Goal: Task Accomplishment & Management: Use online tool/utility

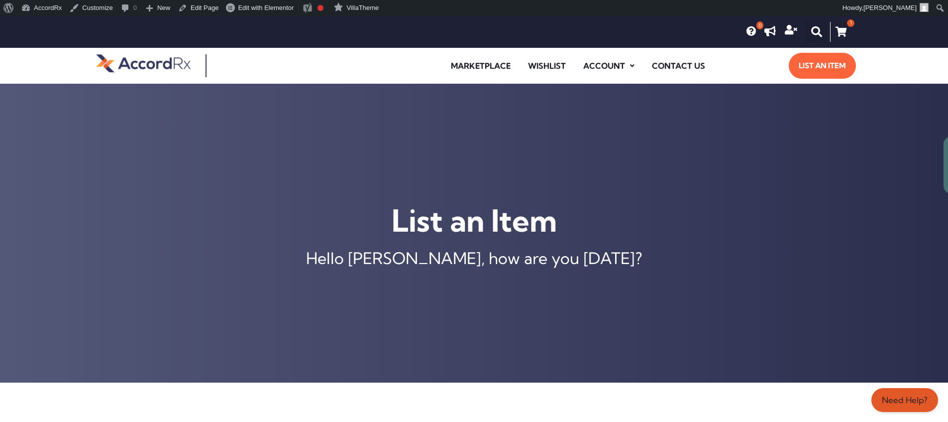
scroll to position [395, 0]
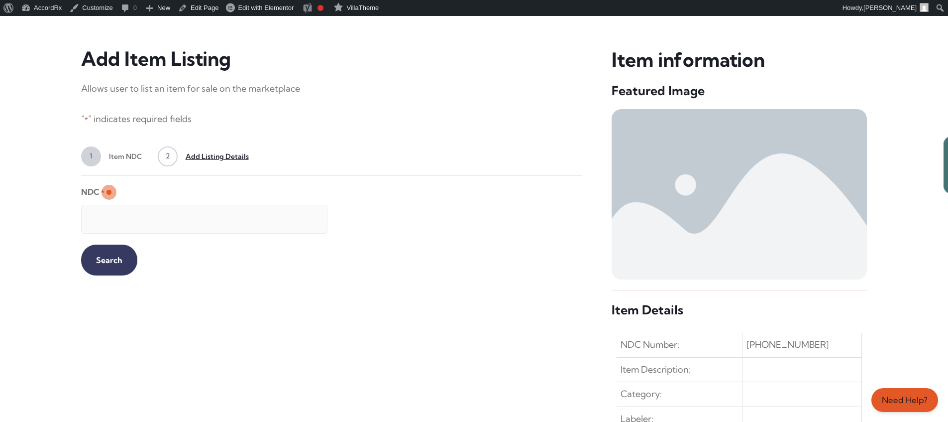
click at [196, 214] on input "NDC *" at bounding box center [204, 219] width 246 height 29
type input "99207046730"
click at [101, 259] on input "Search" at bounding box center [109, 259] width 56 height 31
